Goal: Transaction & Acquisition: Purchase product/service

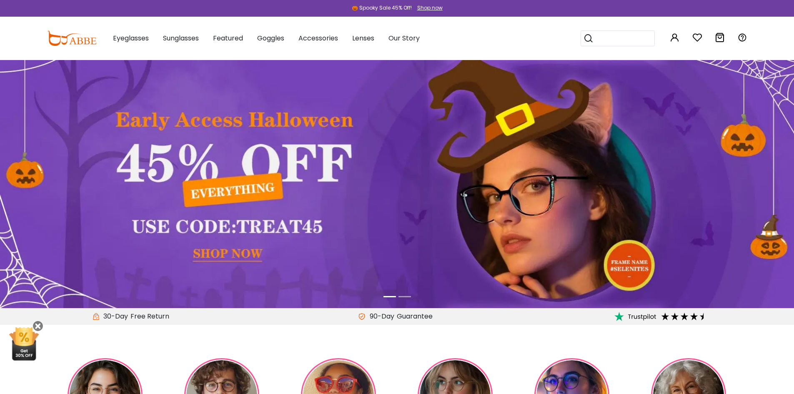
click at [281, 325] on div "90-Day Guarantee" at bounding box center [397, 316] width 265 height 17
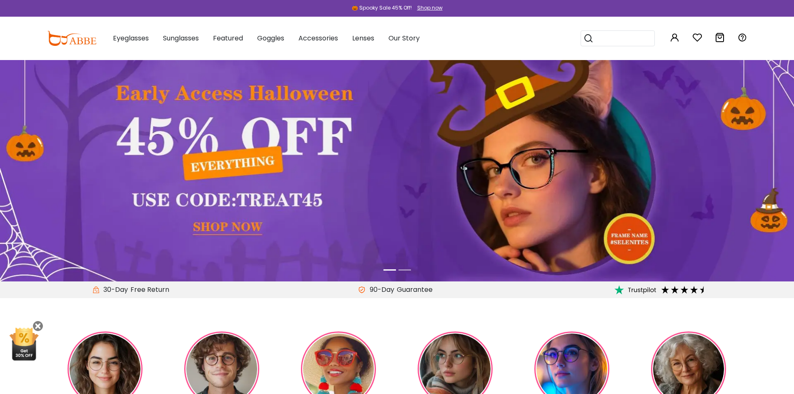
scroll to position [42, 0]
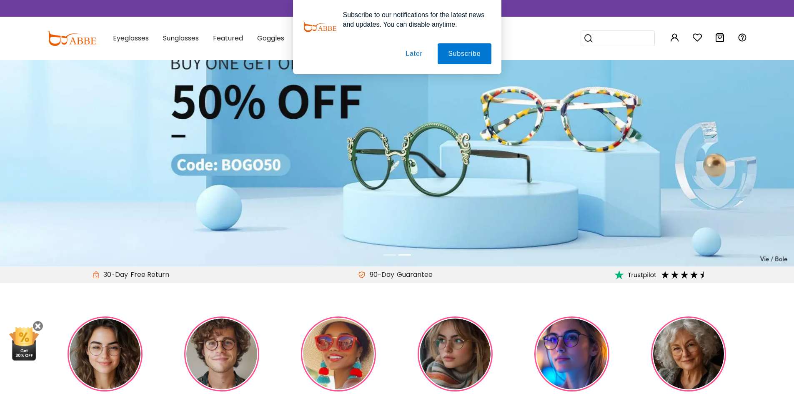
click at [421, 54] on button "Later" at bounding box center [414, 53] width 38 height 21
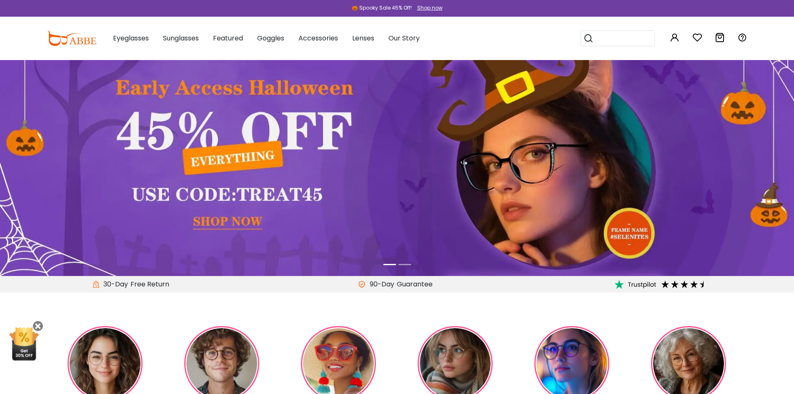
scroll to position [0, 0]
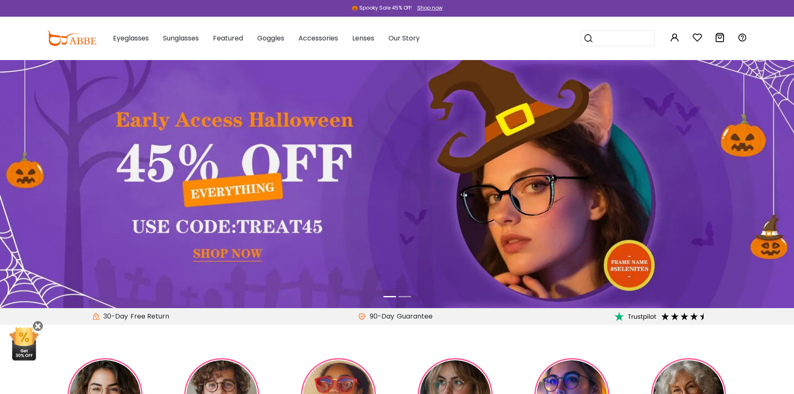
click at [399, 296] on li at bounding box center [404, 297] width 13 height 10
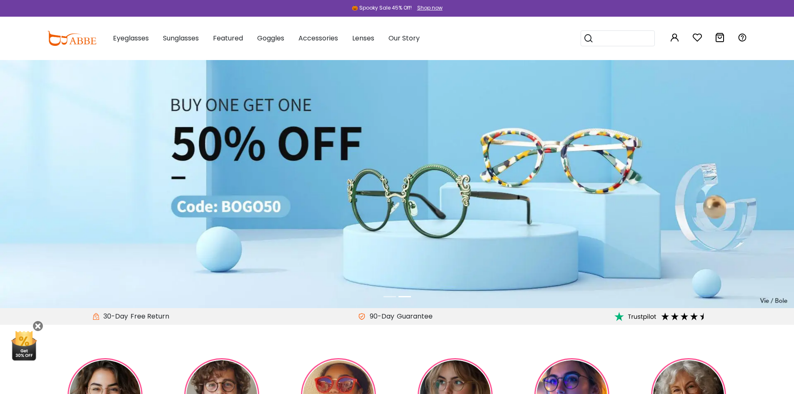
click at [388, 298] on li at bounding box center [389, 297] width 13 height 10
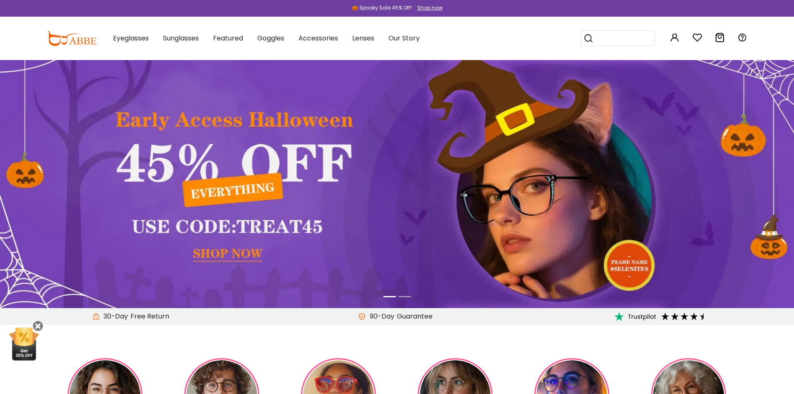
drag, startPoint x: 488, startPoint y: 43, endPoint x: 477, endPoint y: 45, distance: 11.0
click at [488, 43] on div "Eyeglasses Women's Eyeglasses Men's Eyeglasses Kids' Eyeglasses All Eyeglasses …" at bounding box center [423, 38] width 647 height 43
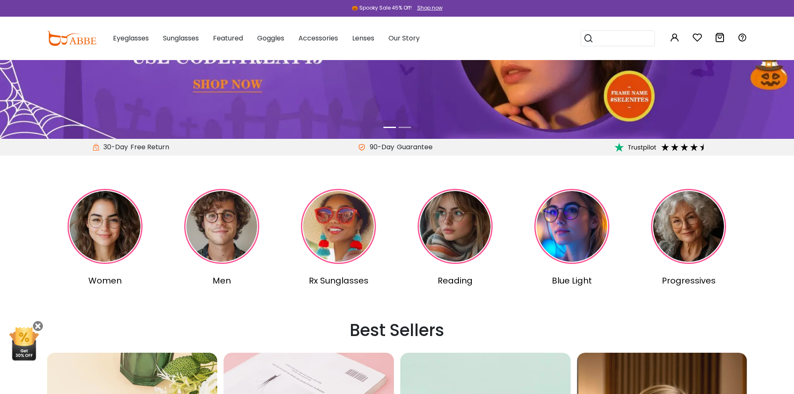
scroll to position [375, 0]
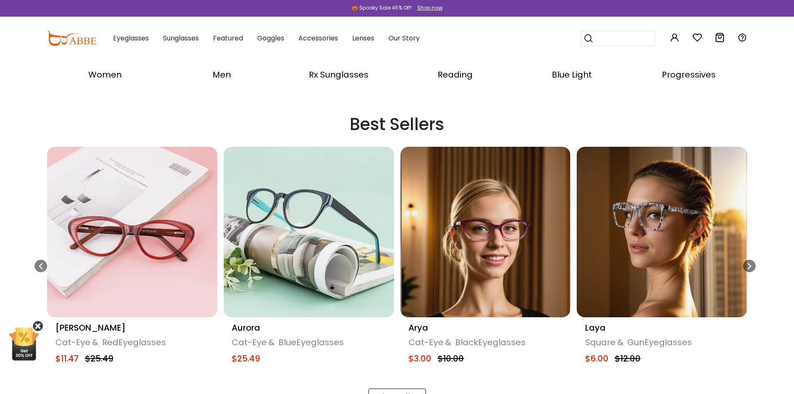
click at [40, 324] on icon at bounding box center [38, 326] width 10 height 10
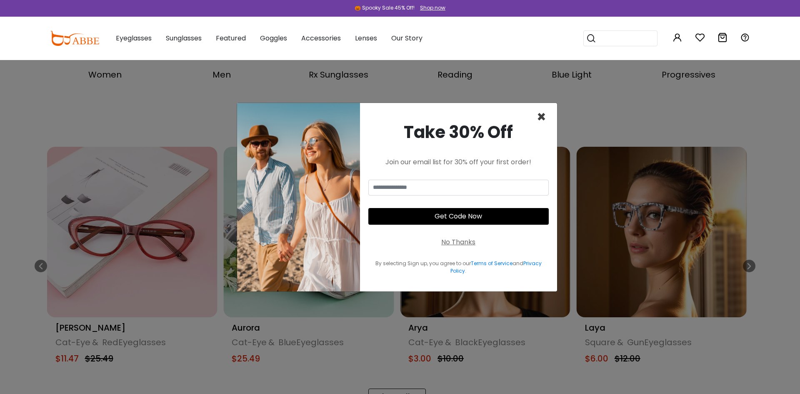
click at [543, 116] on span "×" at bounding box center [542, 116] width 10 height 21
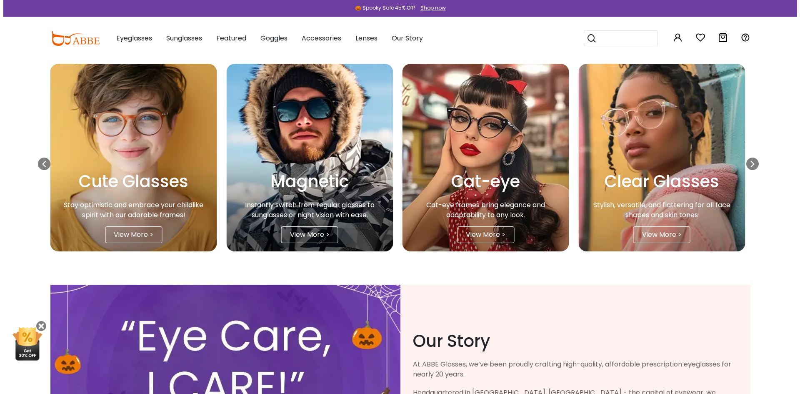
scroll to position [1408, 0]
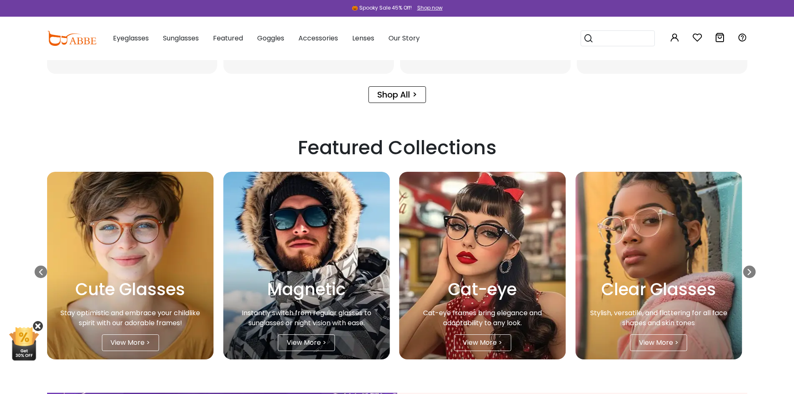
click at [36, 327] on icon at bounding box center [38, 326] width 10 height 10
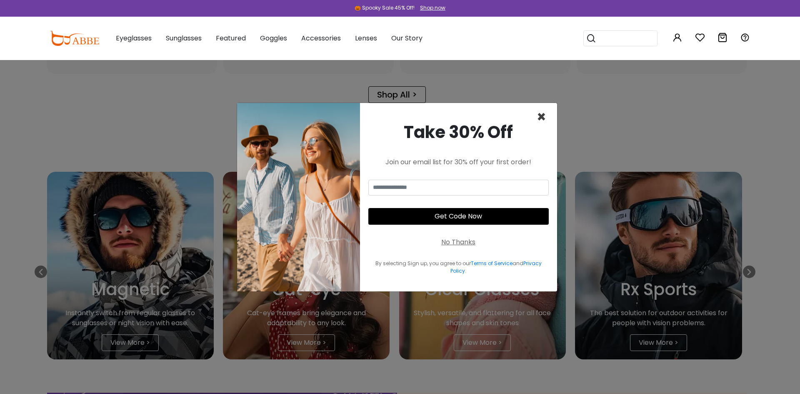
click at [541, 116] on span "×" at bounding box center [542, 116] width 10 height 21
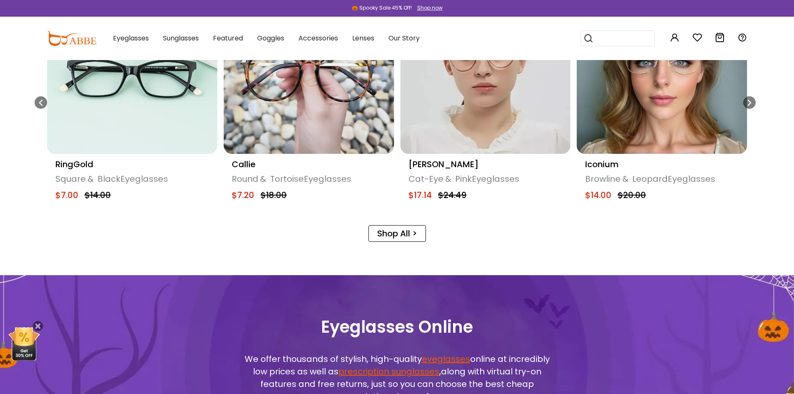
scroll to position [408, 0]
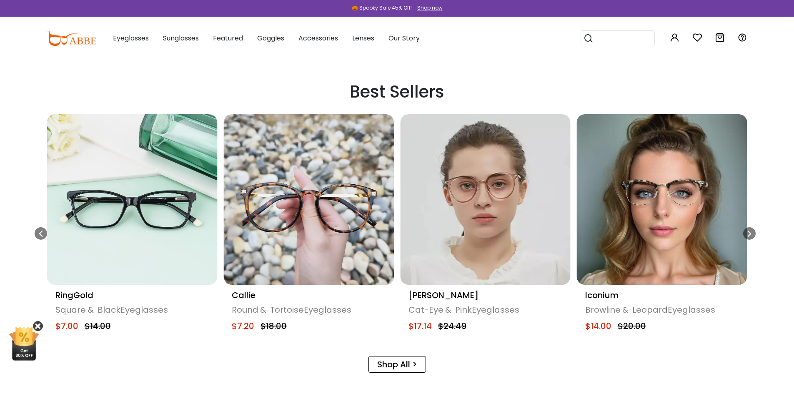
click at [38, 324] on icon at bounding box center [38, 326] width 10 height 10
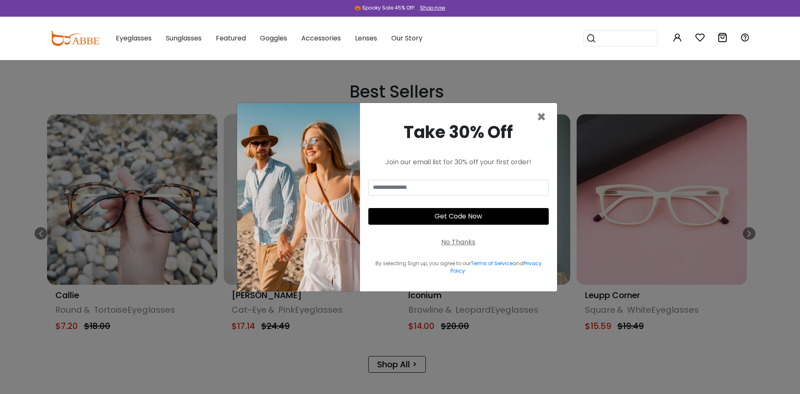
click at [536, 116] on div "Take 30% Off Join our email list for 30% off your first order! Get Code Now No …" at bounding box center [458, 197] width 197 height 188
click at [538, 118] on span "×" at bounding box center [542, 116] width 10 height 21
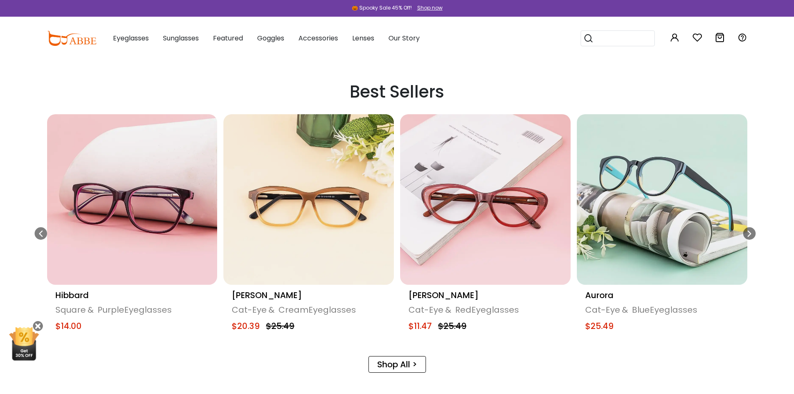
click at [478, 352] on div "Shop All >" at bounding box center [397, 357] width 700 height 29
